Goal: Task Accomplishment & Management: Use online tool/utility

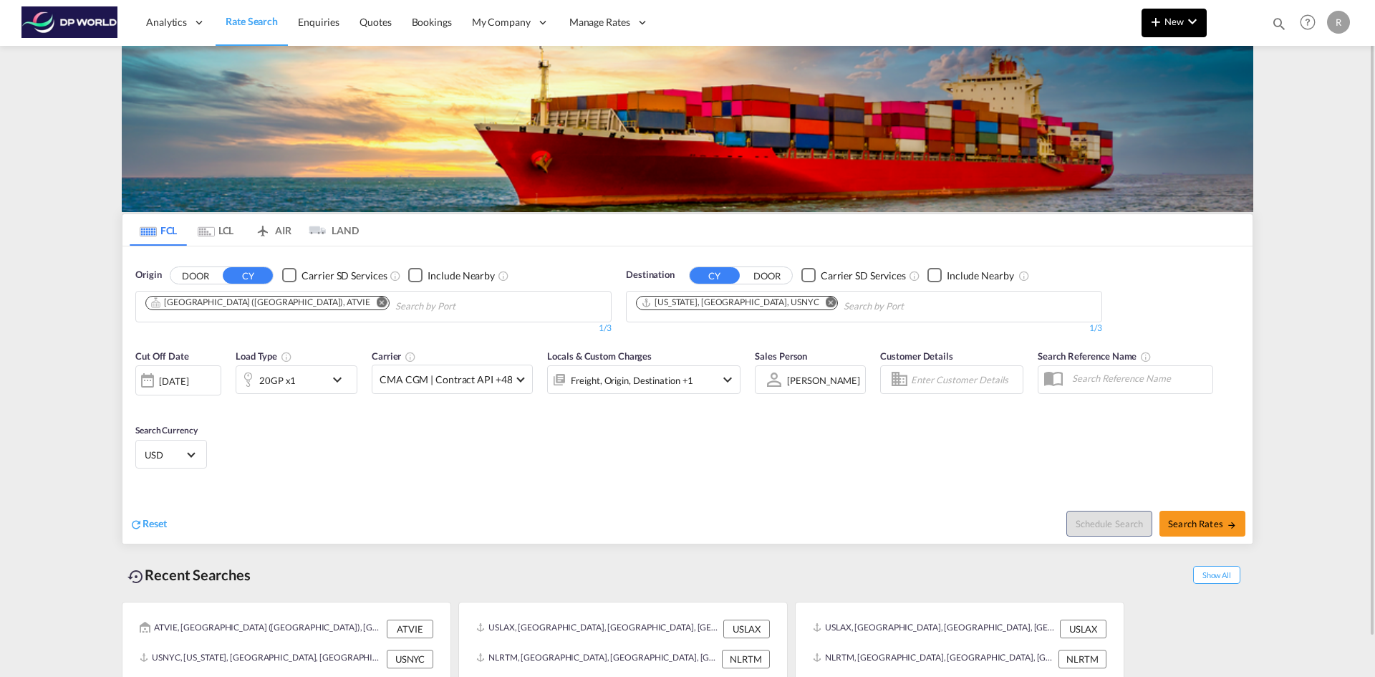
click at [1172, 24] on span "New" at bounding box center [1174, 21] width 54 height 11
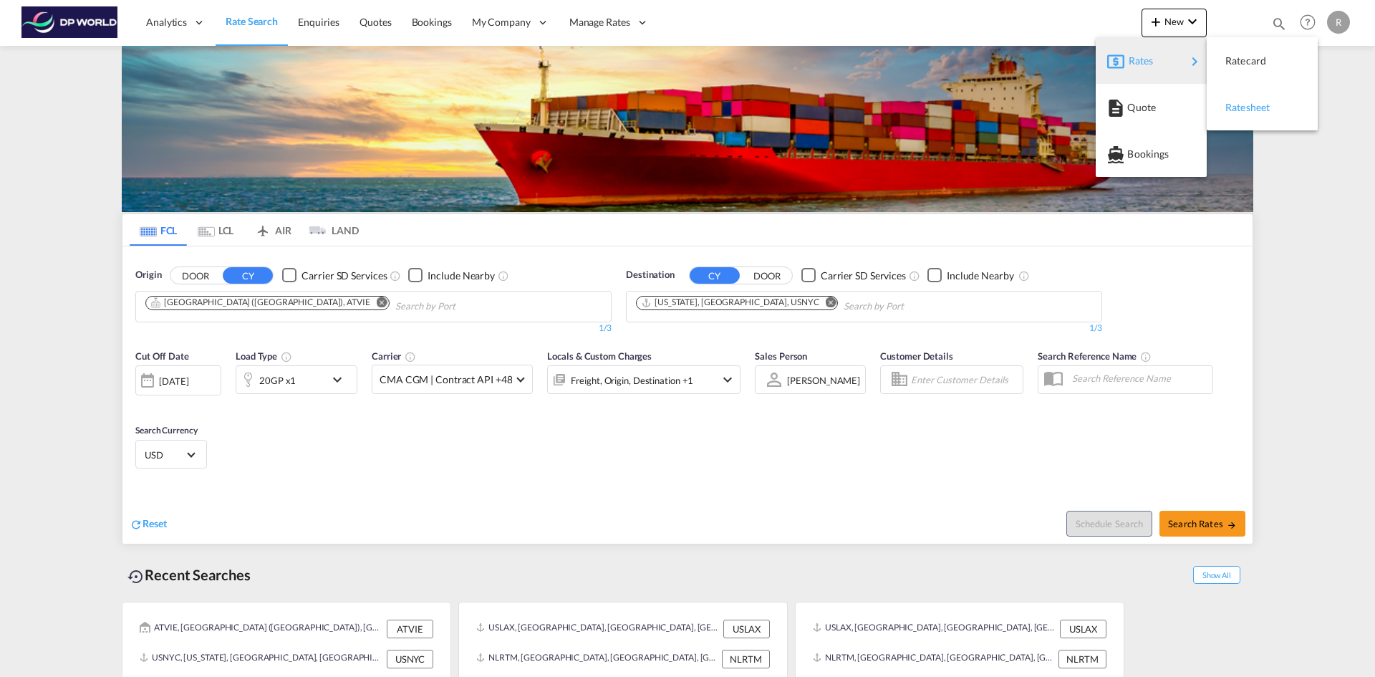
click at [1241, 103] on span "Ratesheet" at bounding box center [1233, 107] width 16 height 29
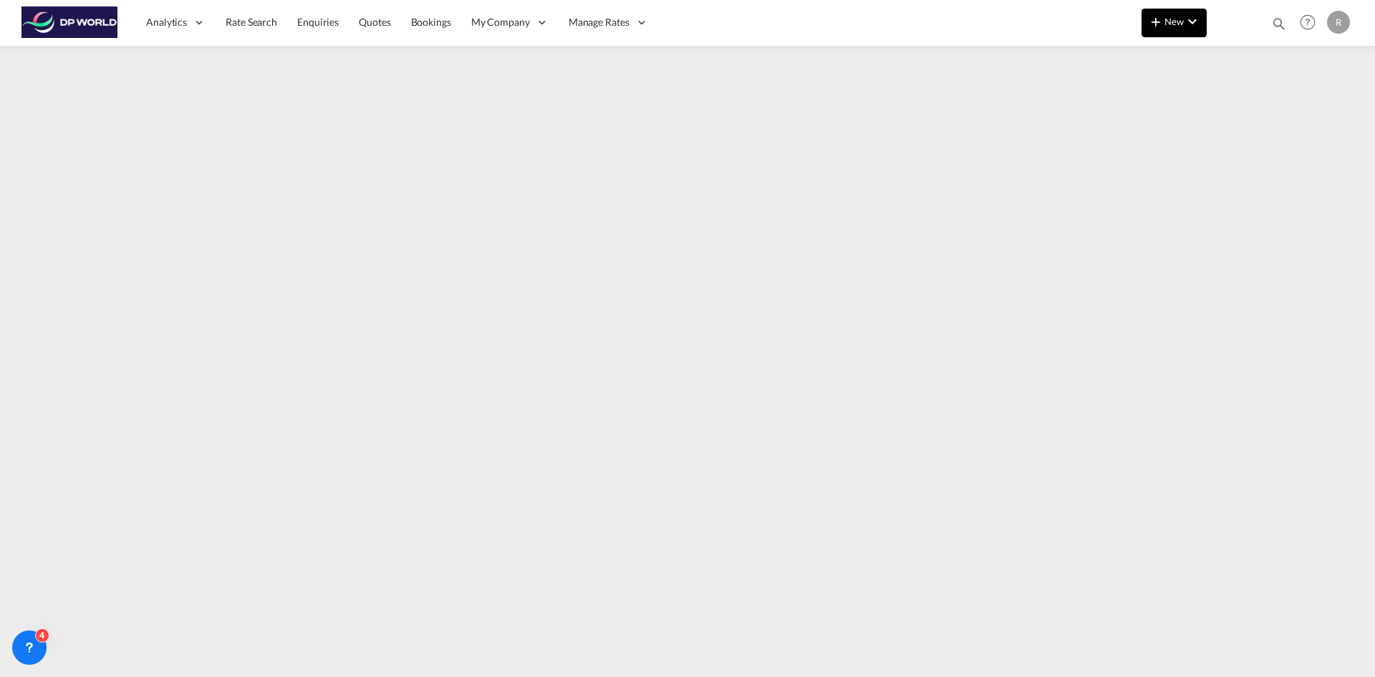
click at [1181, 34] on button "New" at bounding box center [1174, 23] width 65 height 29
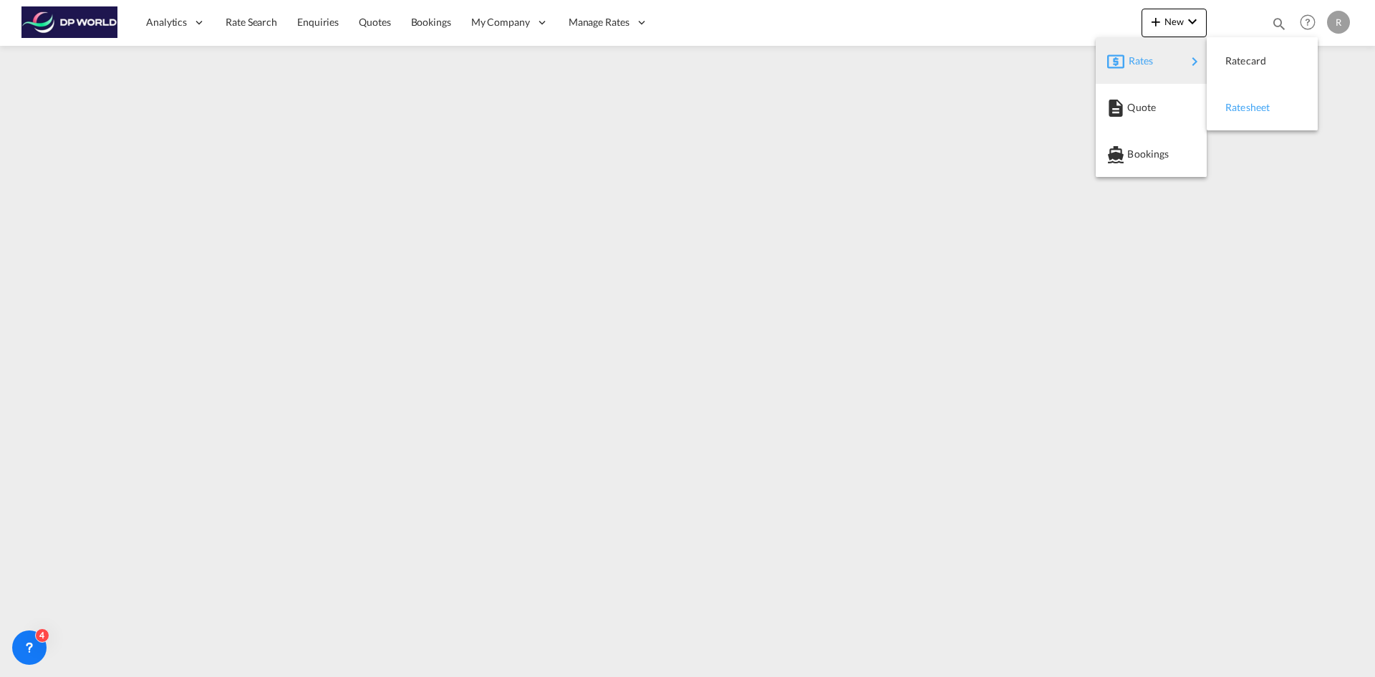
click at [1241, 107] on span "Ratesheet" at bounding box center [1233, 107] width 16 height 29
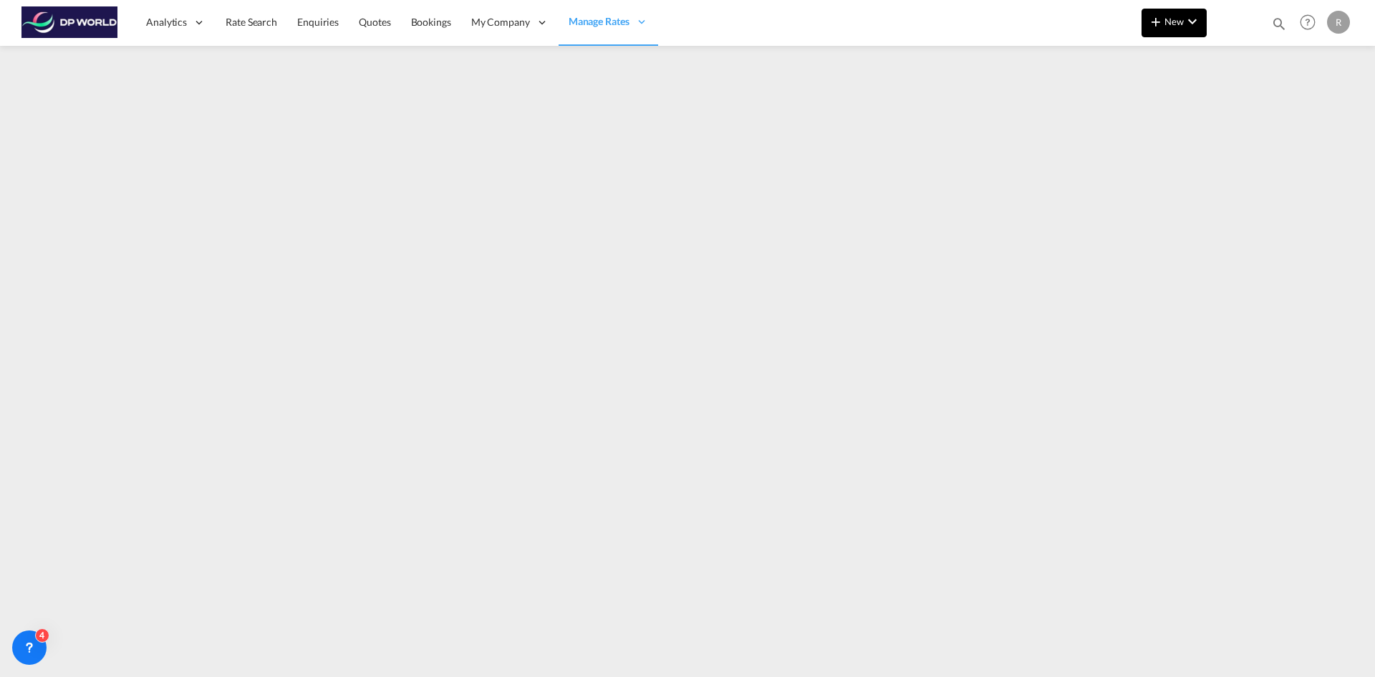
click at [1187, 16] on md-icon "icon-chevron-down" at bounding box center [1192, 21] width 17 height 17
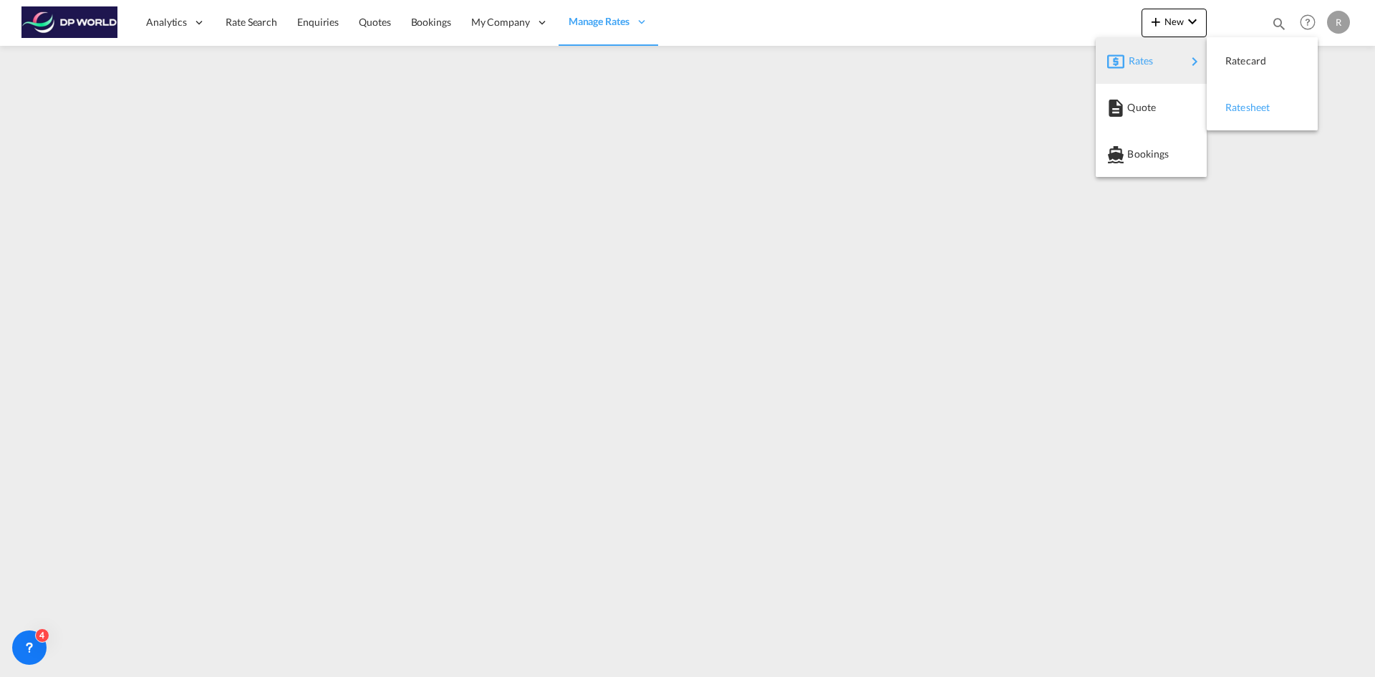
click at [1241, 115] on span "Ratesheet" at bounding box center [1233, 107] width 16 height 29
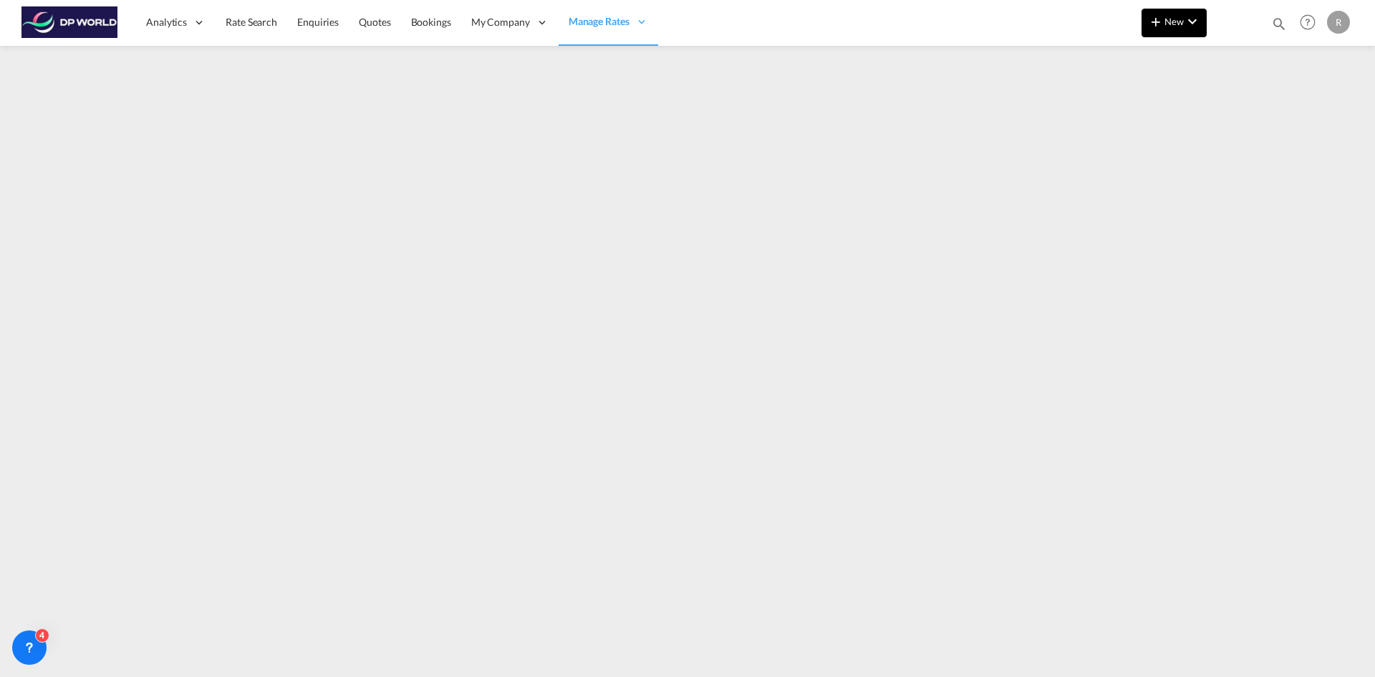
click at [1188, 24] on md-icon "icon-chevron-down" at bounding box center [1192, 21] width 17 height 17
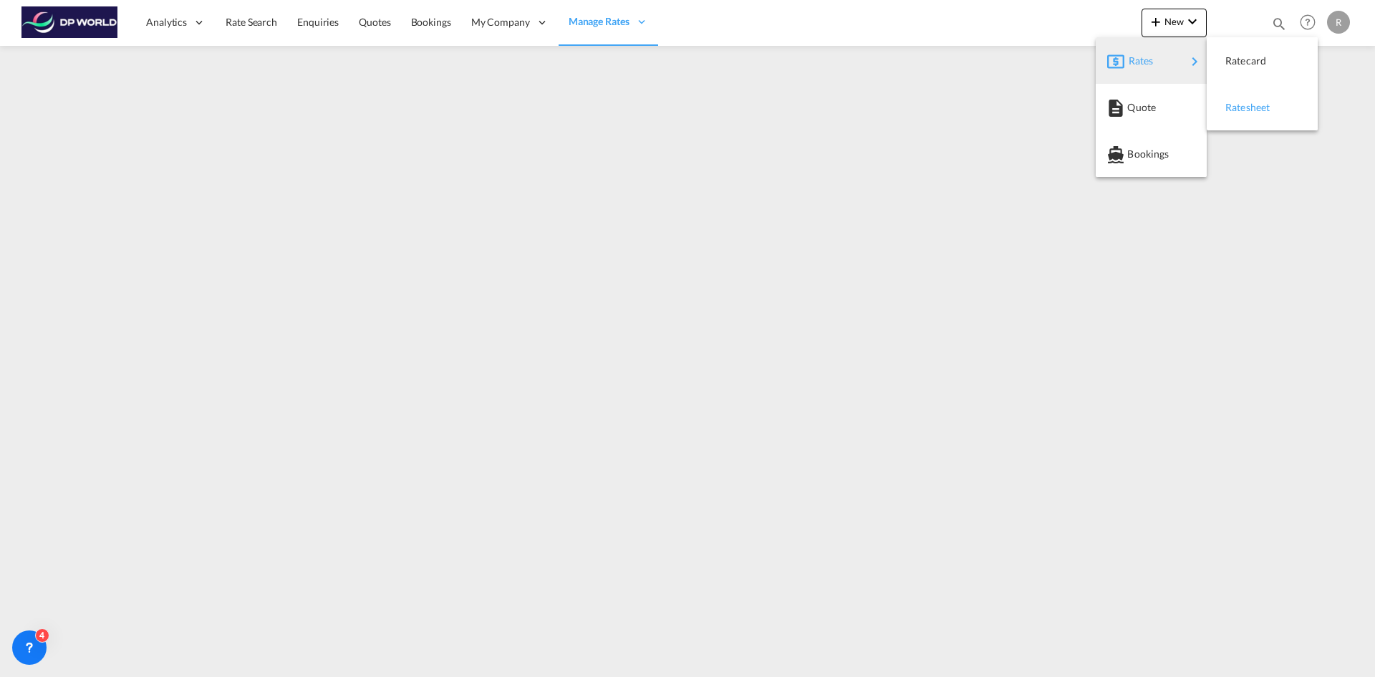
click at [1241, 104] on span "Ratesheet" at bounding box center [1233, 107] width 16 height 29
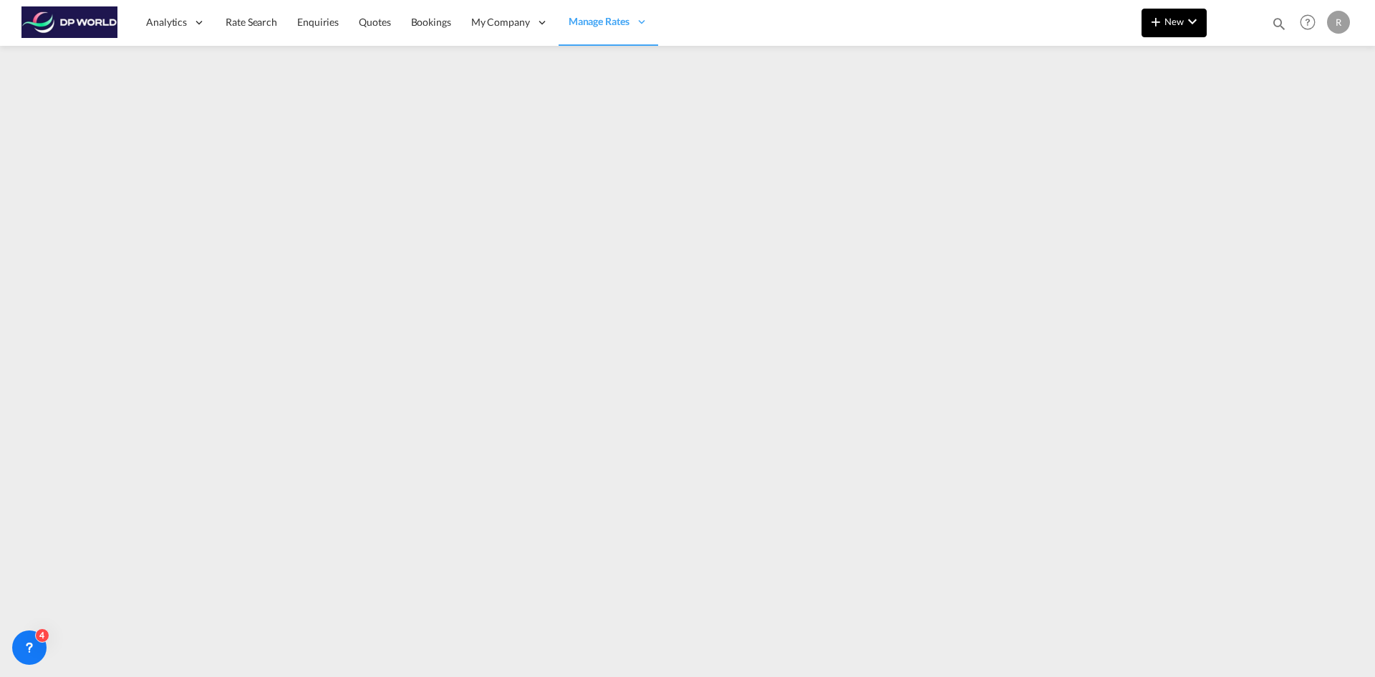
click at [1182, 28] on button "New" at bounding box center [1174, 23] width 65 height 29
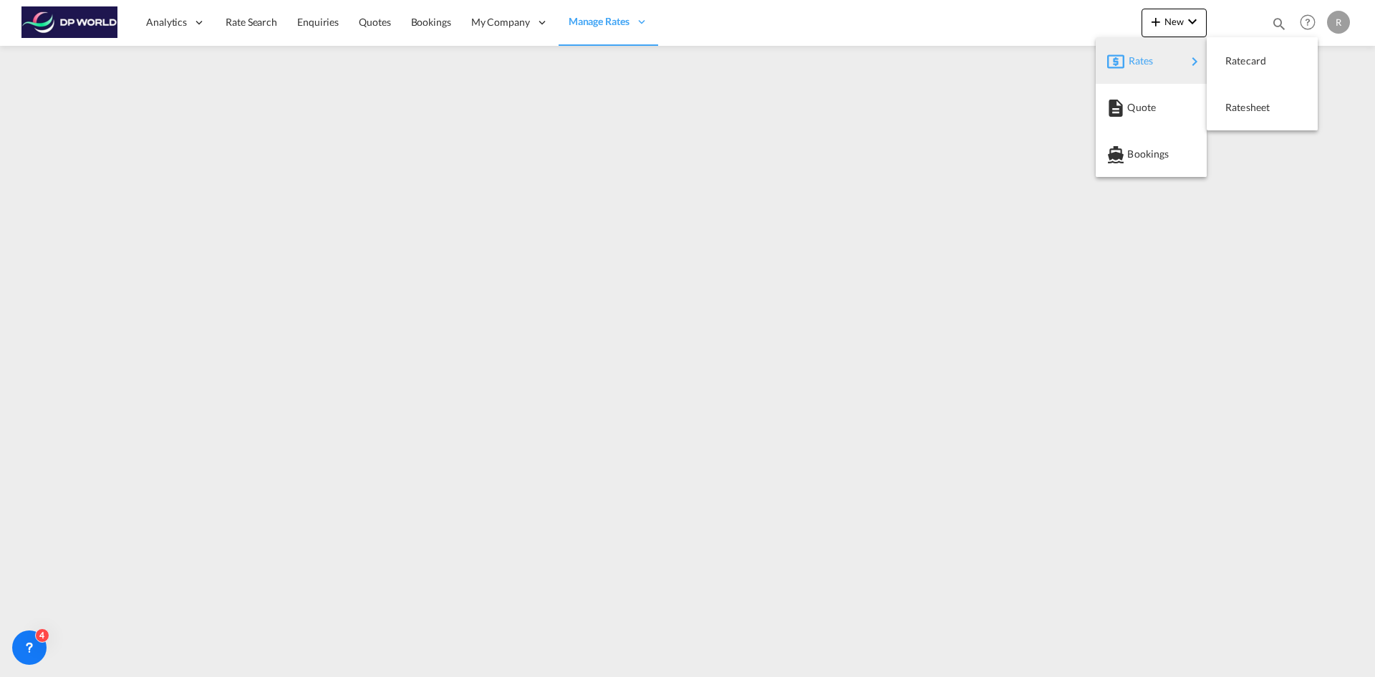
click at [1178, 49] on div "Rates" at bounding box center [1157, 61] width 57 height 36
click at [1241, 110] on span "Ratesheet" at bounding box center [1233, 107] width 16 height 29
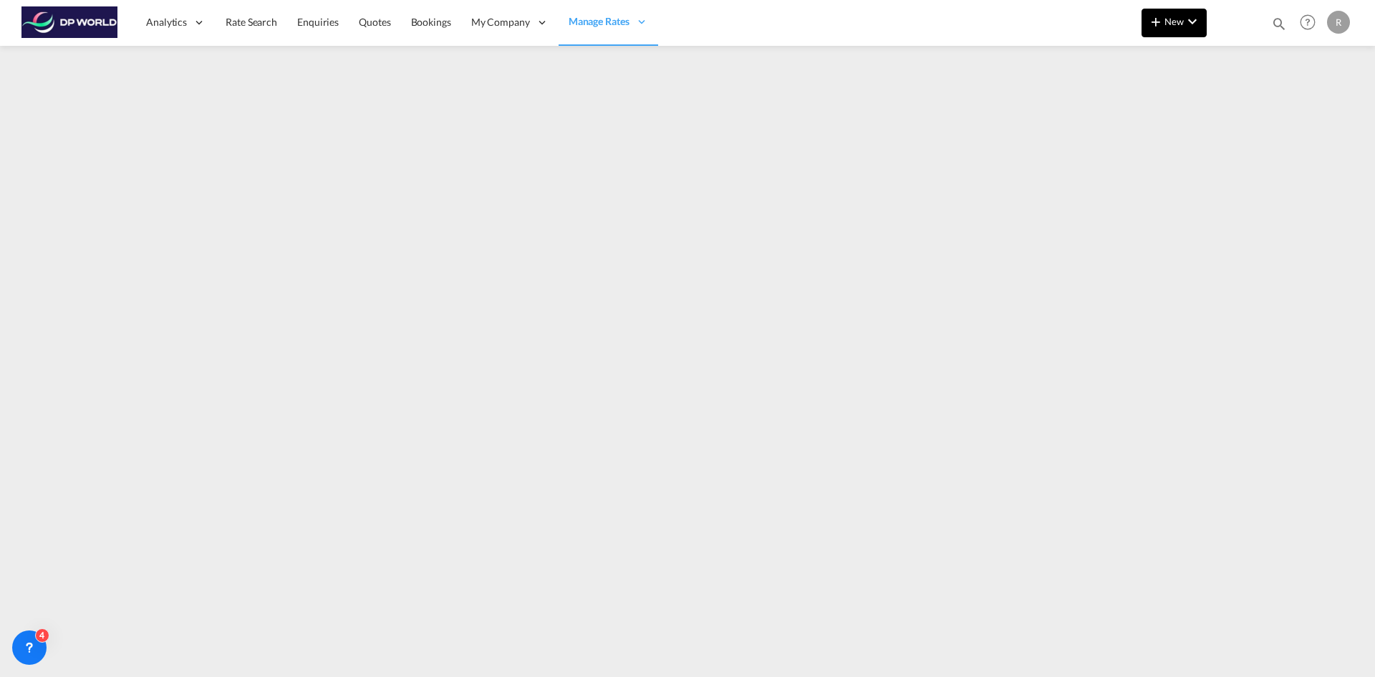
click at [1200, 22] on md-icon "icon-chevron-down" at bounding box center [1192, 21] width 17 height 17
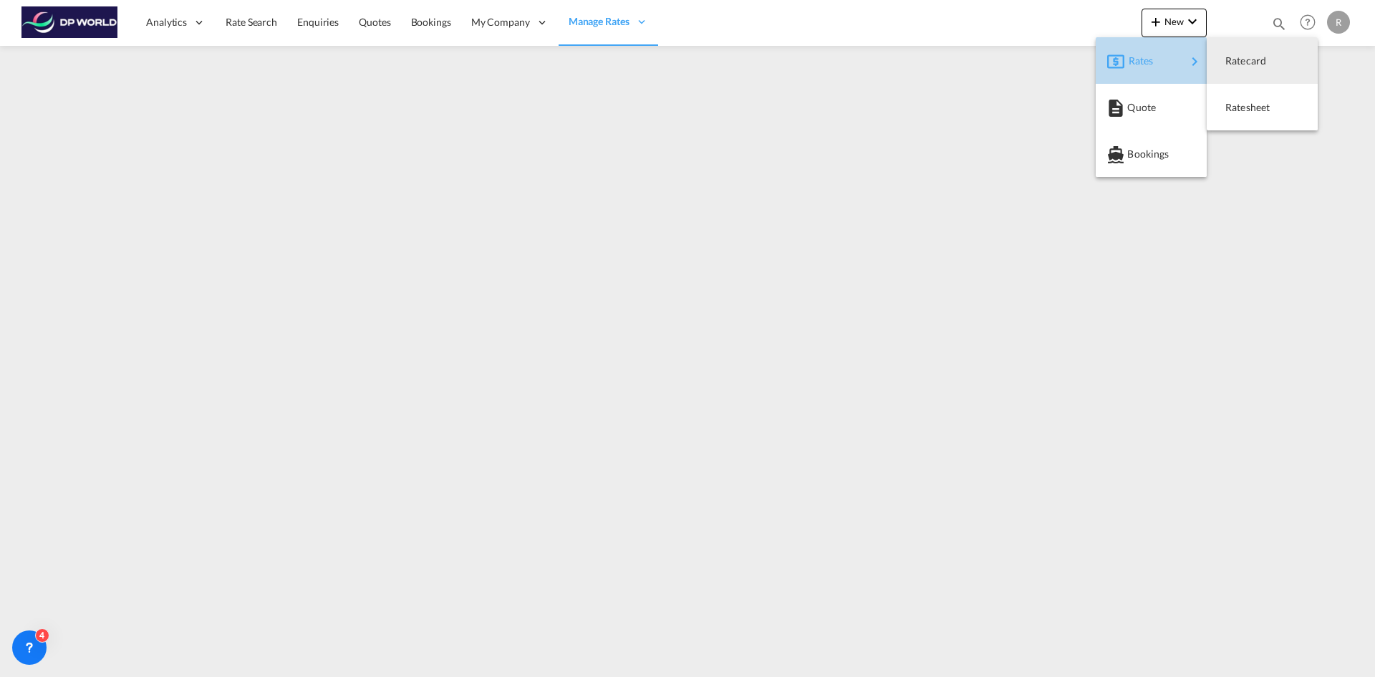
click at [1146, 64] on span "Rates" at bounding box center [1137, 61] width 17 height 29
click at [1241, 112] on span "Ratesheet" at bounding box center [1233, 107] width 16 height 29
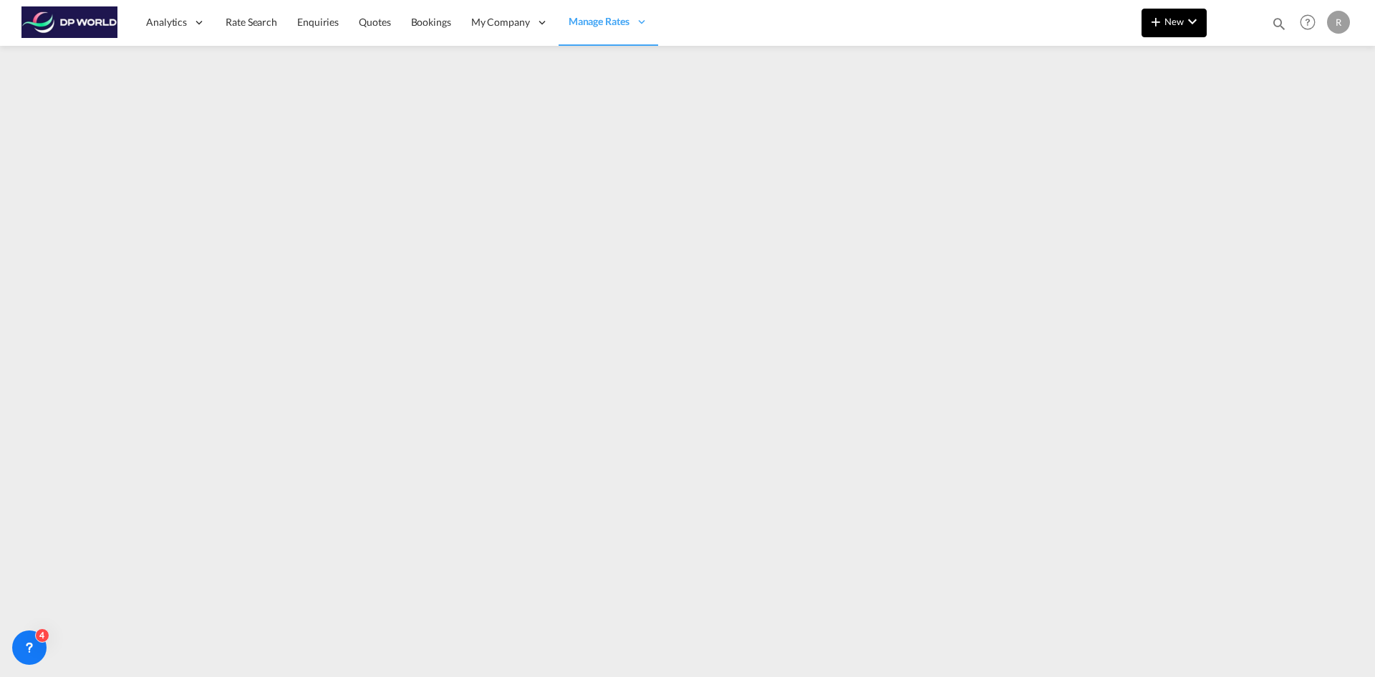
click at [1197, 26] on md-icon "icon-chevron-down" at bounding box center [1192, 21] width 17 height 17
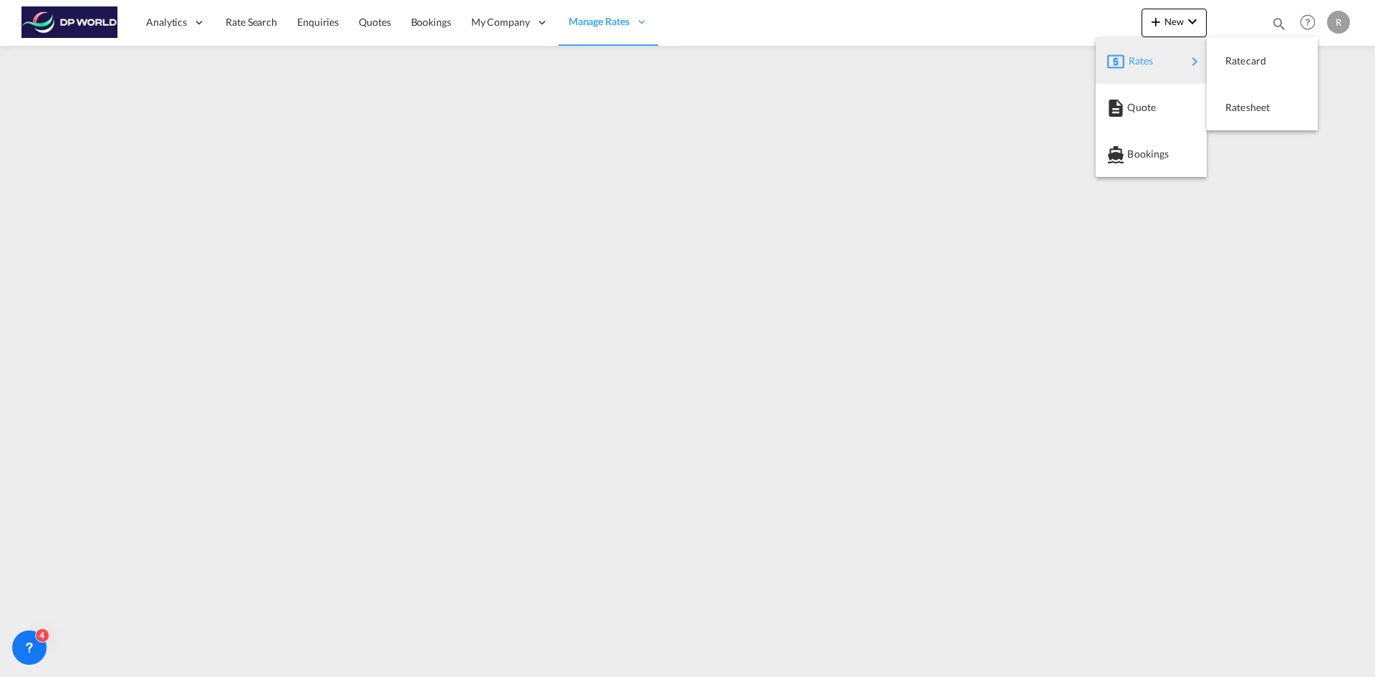
click at [1184, 58] on div "Rates" at bounding box center [1157, 61] width 57 height 36
click at [1241, 111] on span "Ratesheet" at bounding box center [1233, 107] width 16 height 29
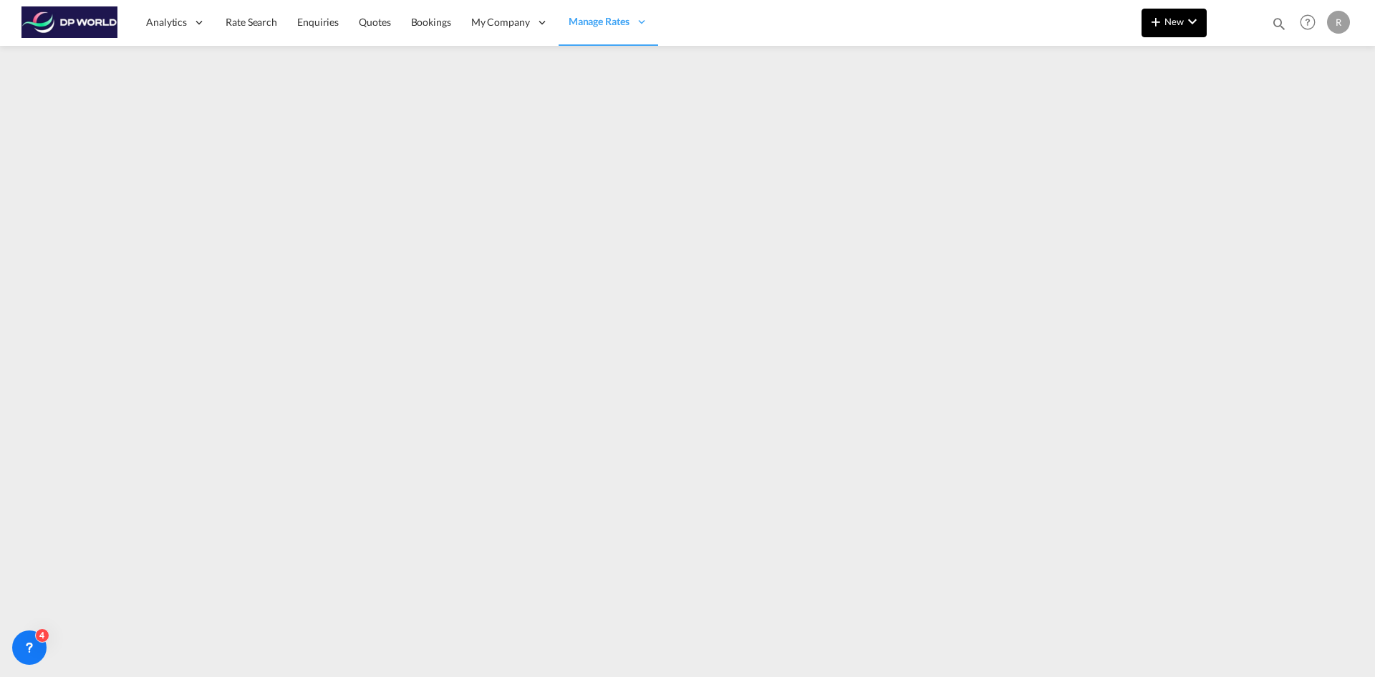
click at [1177, 37] on button "New" at bounding box center [1174, 23] width 65 height 29
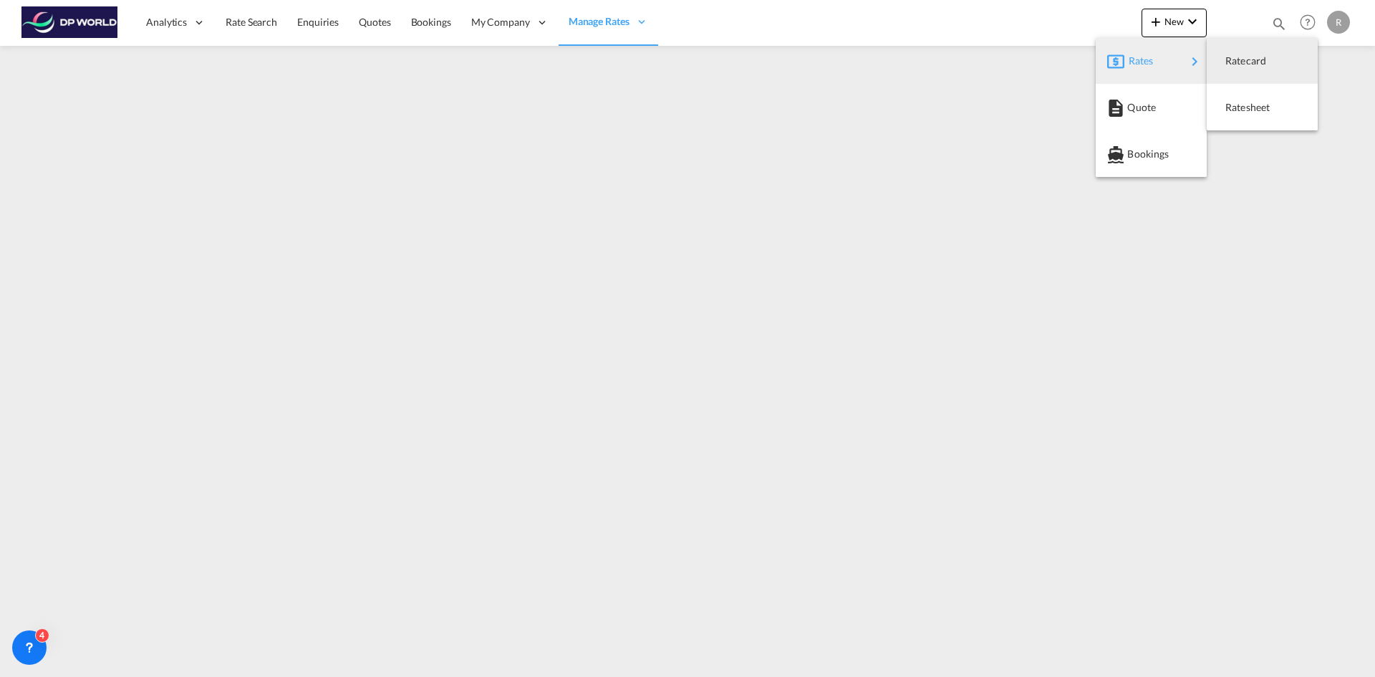
click at [1146, 62] on span "Rates" at bounding box center [1137, 61] width 17 height 29
click at [1241, 104] on span "Ratesheet" at bounding box center [1233, 107] width 16 height 29
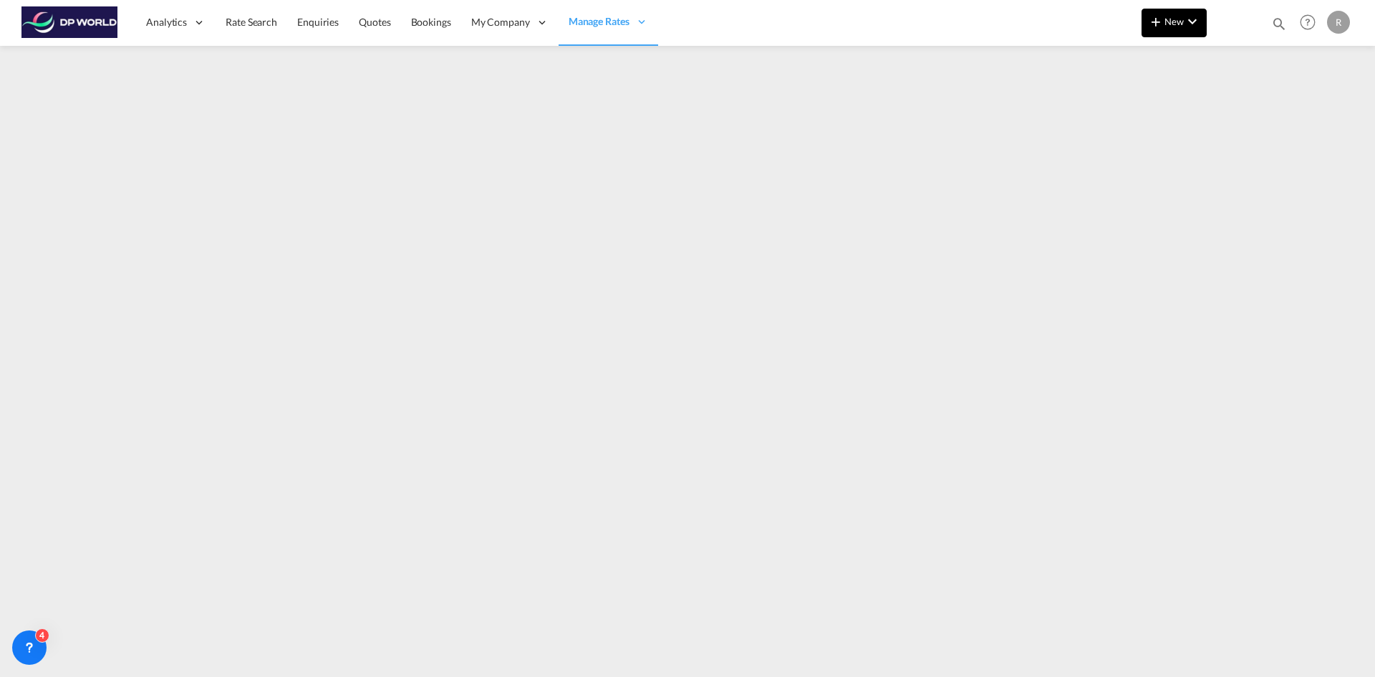
click at [1167, 23] on span "New" at bounding box center [1174, 21] width 54 height 11
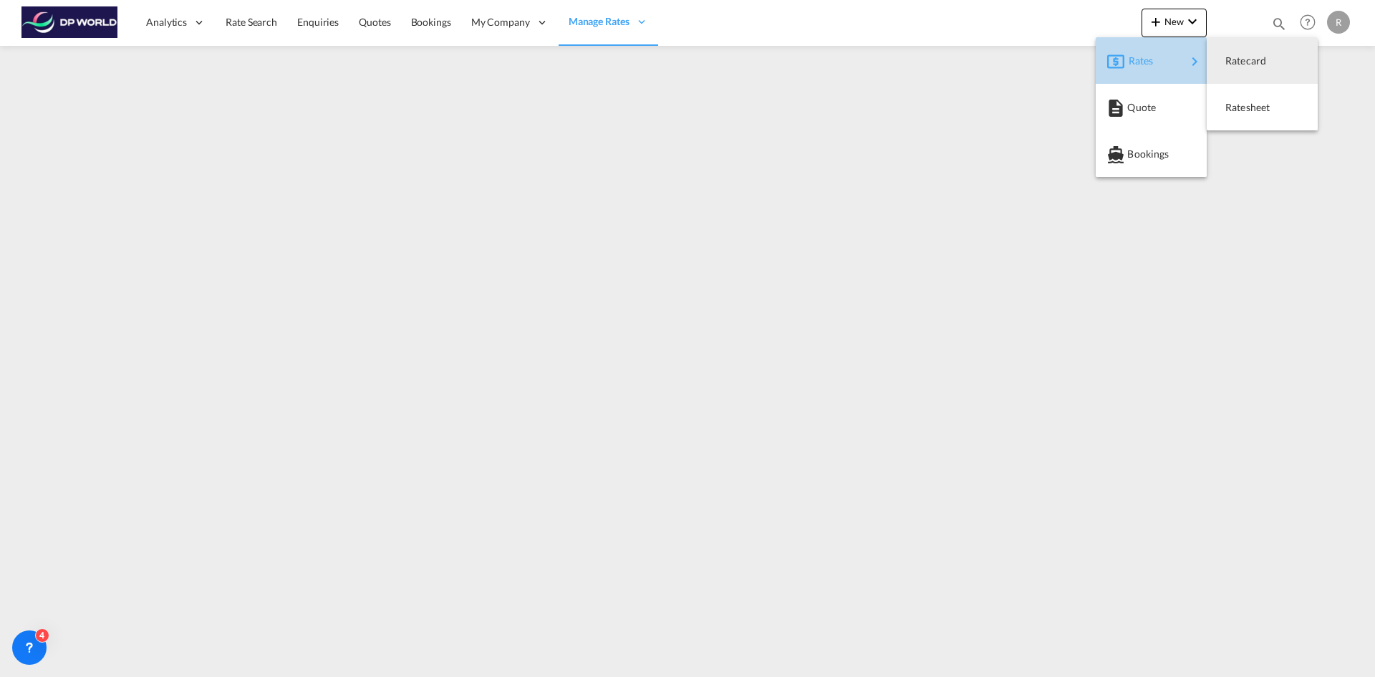
click at [1179, 56] on div "Rates" at bounding box center [1157, 61] width 57 height 36
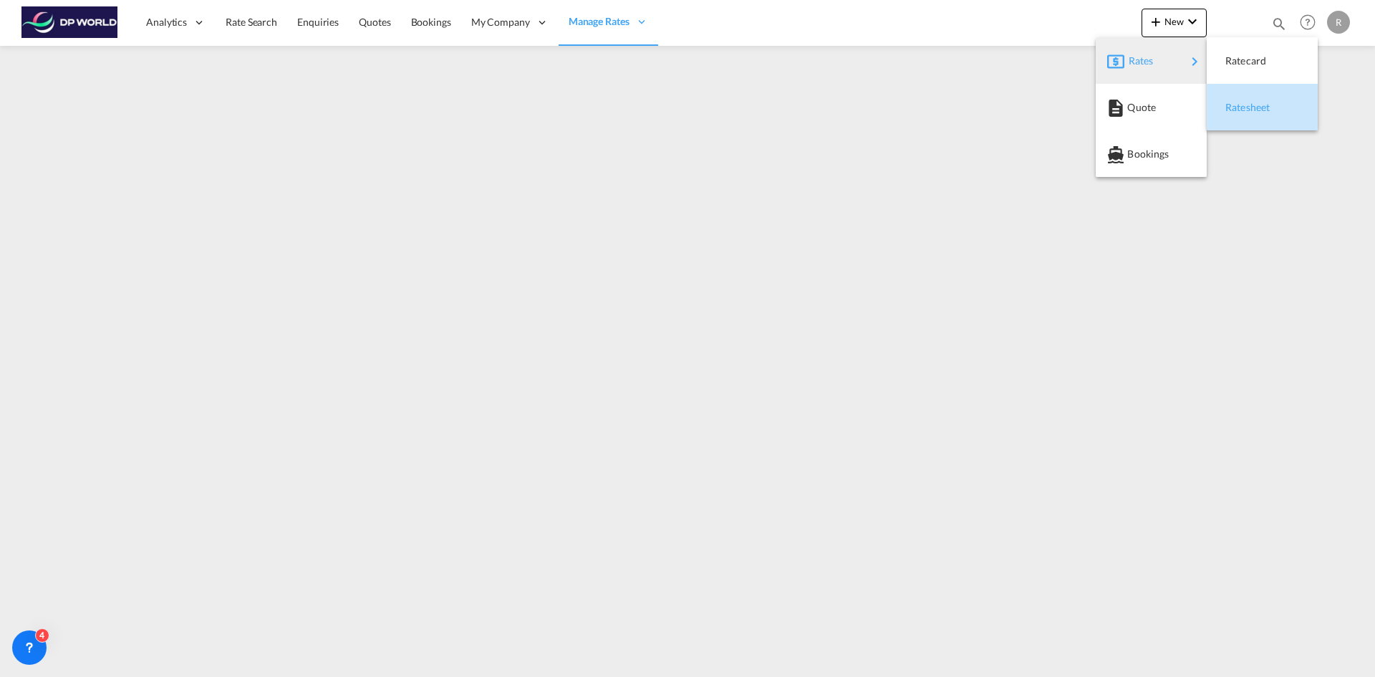
click at [1238, 109] on span "Ratesheet" at bounding box center [1233, 107] width 16 height 29
